Goal: Transaction & Acquisition: Subscribe to service/newsletter

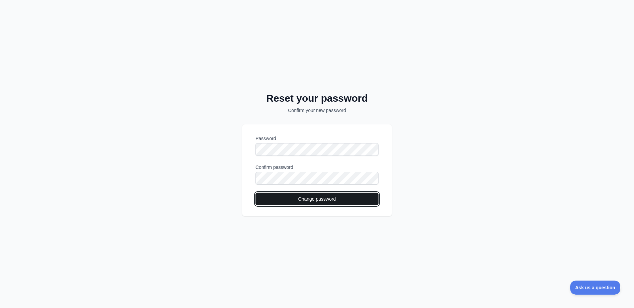
click at [262, 202] on button "Change password" at bounding box center [317, 199] width 123 height 13
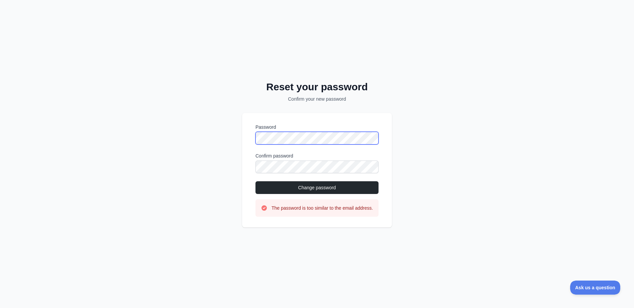
click at [227, 127] on div "Reset your password Confirm your new password Password Confirm password Change …" at bounding box center [317, 154] width 634 height 308
click at [420, 172] on div "Reset your password Confirm your new password Password Confirm password Change …" at bounding box center [317, 154] width 634 height 308
click at [191, 158] on div "Reset your password Confirm your new password Password Confirm password Change …" at bounding box center [317, 154] width 634 height 308
click at [408, 158] on div "Reset your password Confirm your new password Password Confirm password Change …" at bounding box center [317, 154] width 634 height 308
click at [358, 185] on button "Change password" at bounding box center [317, 187] width 123 height 13
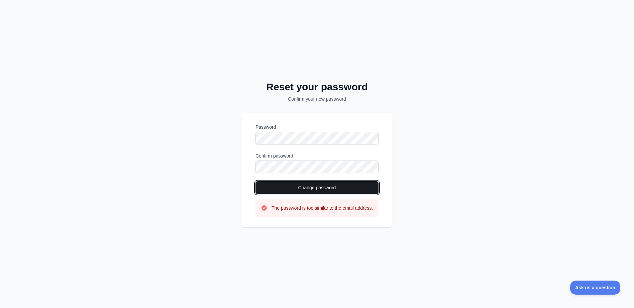
click at [335, 189] on button "Change password" at bounding box center [317, 187] width 123 height 13
click at [204, 133] on div "Reset your password Confirm your new password Password Confirm password Change …" at bounding box center [317, 154] width 634 height 308
click at [432, 154] on div "Reset your password Confirm your new password Password Confirm password Change …" at bounding box center [317, 154] width 634 height 308
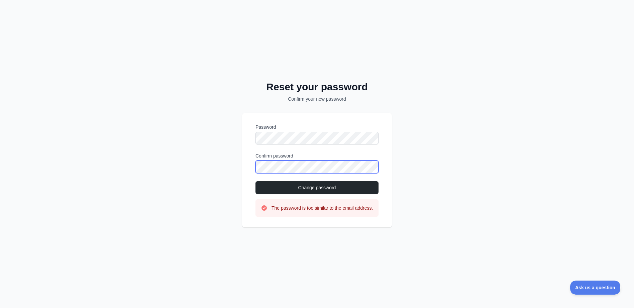
click at [247, 162] on div "Password Confirm password Change password The password is too similar to the em…" at bounding box center [317, 170] width 150 height 114
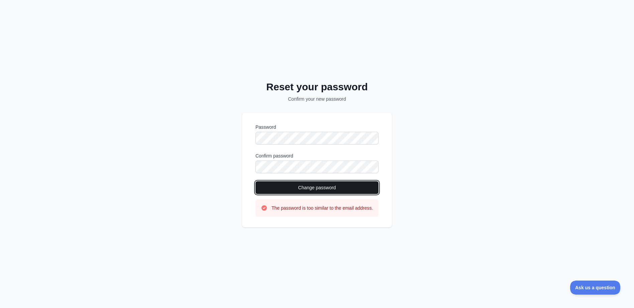
click at [291, 181] on button "Change password" at bounding box center [317, 187] width 123 height 13
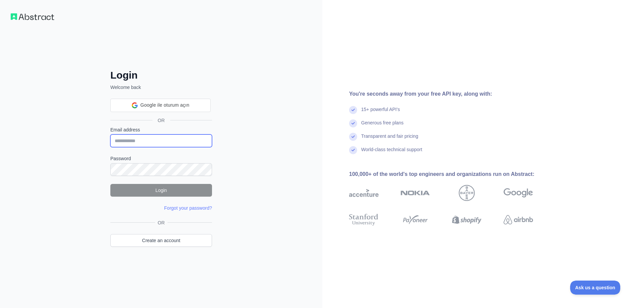
type input "**********"
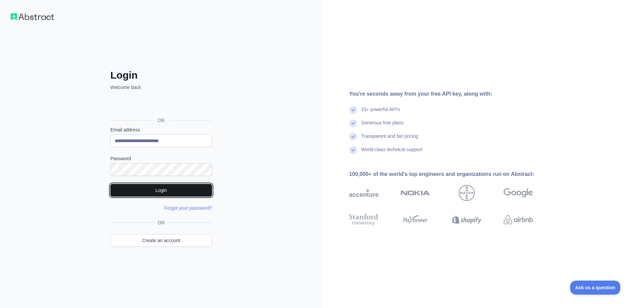
click at [195, 188] on button "Login" at bounding box center [161, 190] width 102 height 13
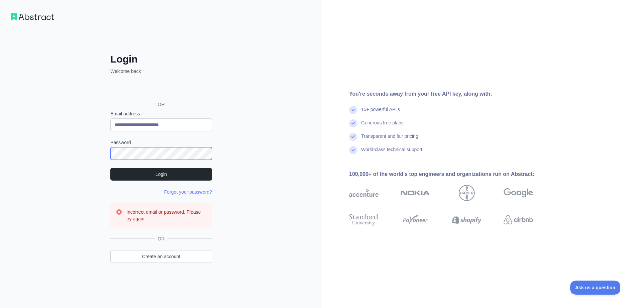
click at [94, 156] on div "**********" at bounding box center [161, 154] width 323 height 308
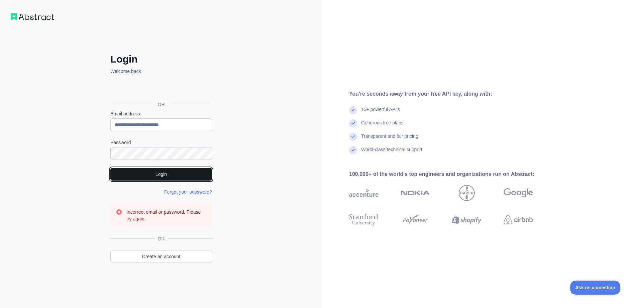
click at [112, 174] on button "Login" at bounding box center [161, 174] width 102 height 13
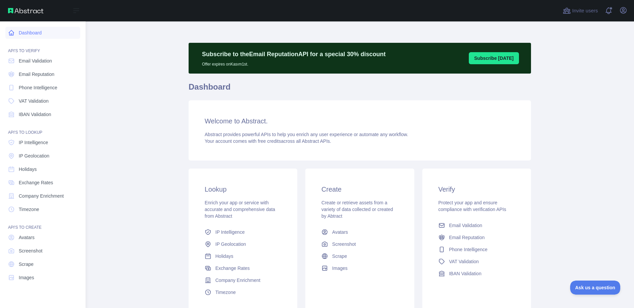
click at [42, 31] on link "Dashboard" at bounding box center [42, 33] width 75 height 12
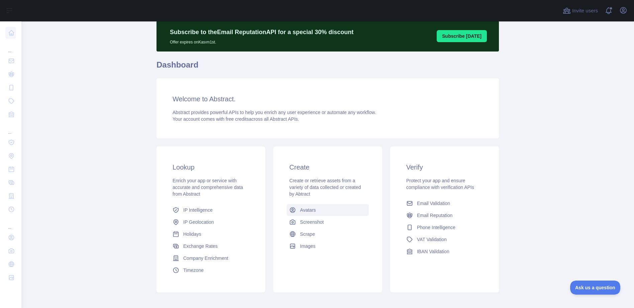
scroll to position [56, 0]
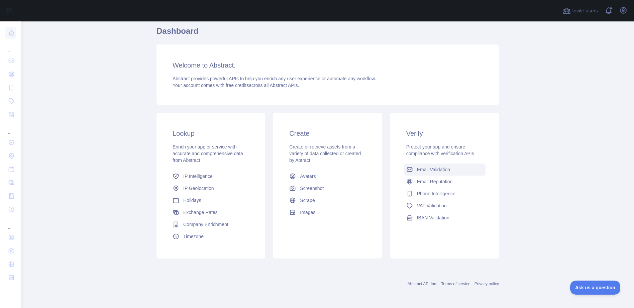
click at [429, 169] on span "Email Validation" at bounding box center [433, 169] width 33 height 7
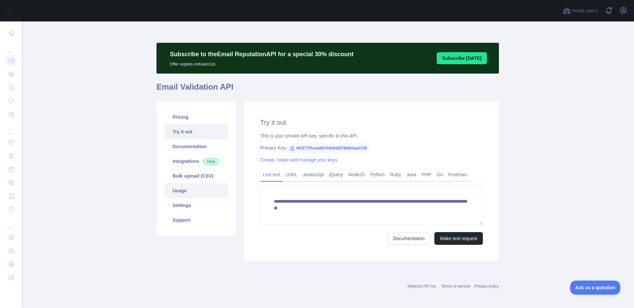
click at [186, 192] on link "Usage" at bounding box center [197, 190] width 64 height 15
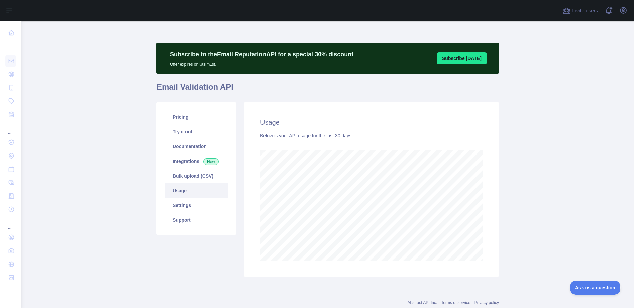
scroll to position [287, 608]
click at [621, 8] on icon "button" at bounding box center [624, 10] width 6 height 6
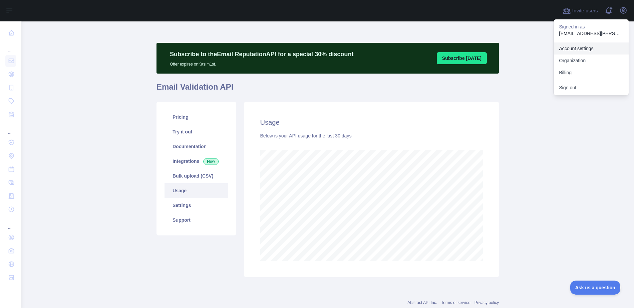
click at [600, 50] on link "Account settings" at bounding box center [591, 48] width 75 height 12
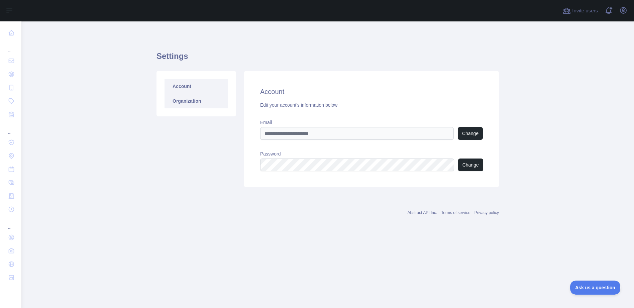
click at [191, 98] on link "Organization" at bounding box center [197, 101] width 64 height 15
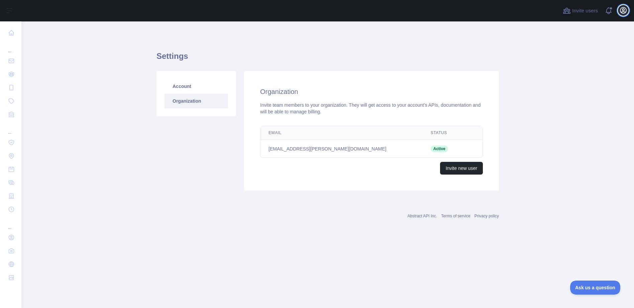
click at [625, 9] on icon "button" at bounding box center [624, 10] width 6 height 6
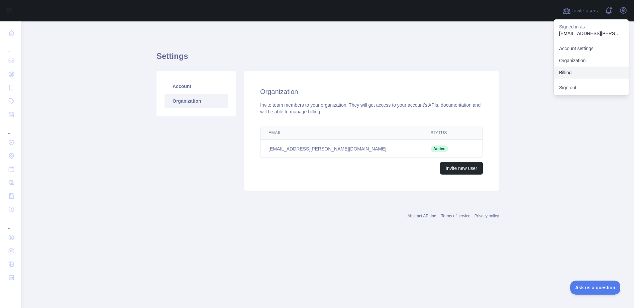
click at [576, 75] on button "Billing" at bounding box center [591, 73] width 75 height 12
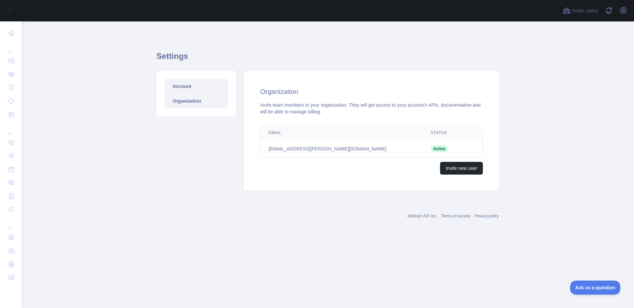
click at [186, 87] on link "Account" at bounding box center [197, 86] width 64 height 15
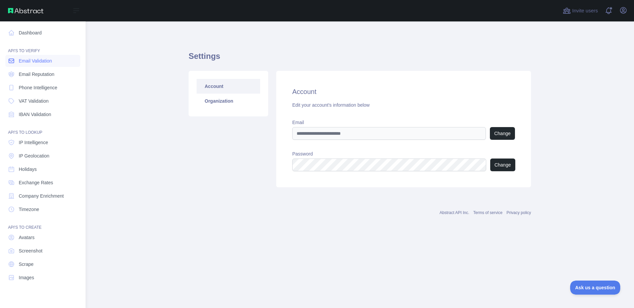
click at [36, 60] on span "Email Validation" at bounding box center [35, 61] width 33 height 7
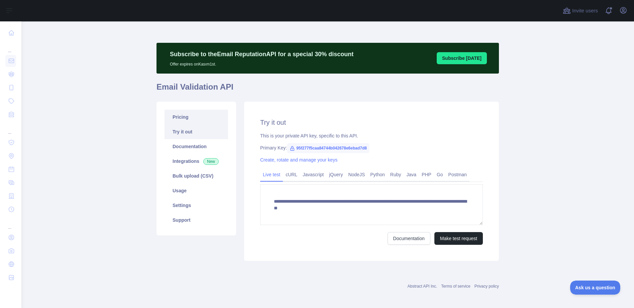
click at [196, 117] on link "Pricing" at bounding box center [197, 117] width 64 height 15
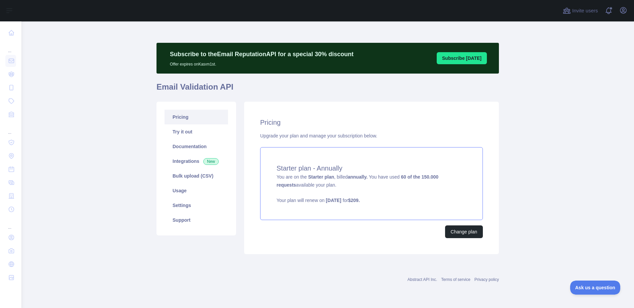
click at [401, 189] on div "Starter plan - Annually You are on the Starter plan , billed annually. You have…" at bounding box center [371, 183] width 223 height 73
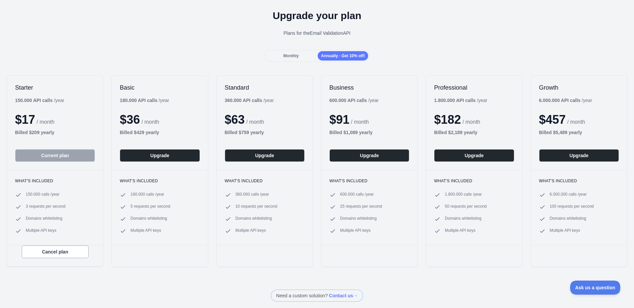
scroll to position [33, 0]
